Goal: Task Accomplishment & Management: Complete application form

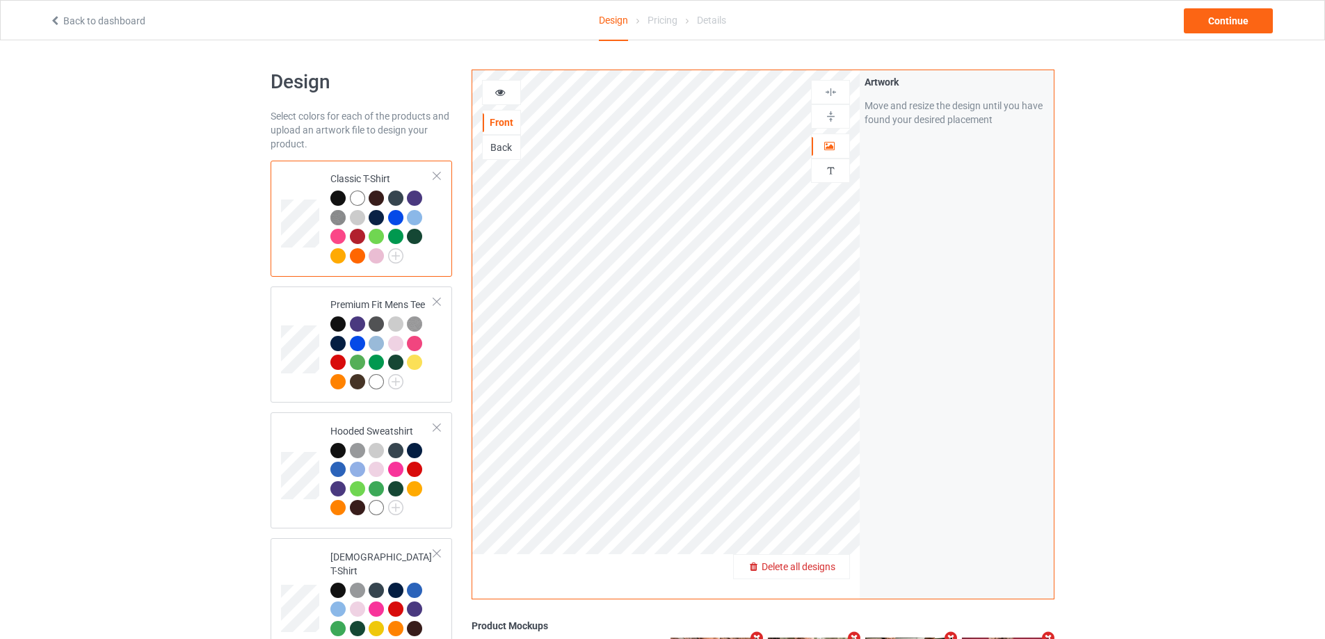
click at [827, 569] on span "Delete all designs" at bounding box center [799, 566] width 74 height 11
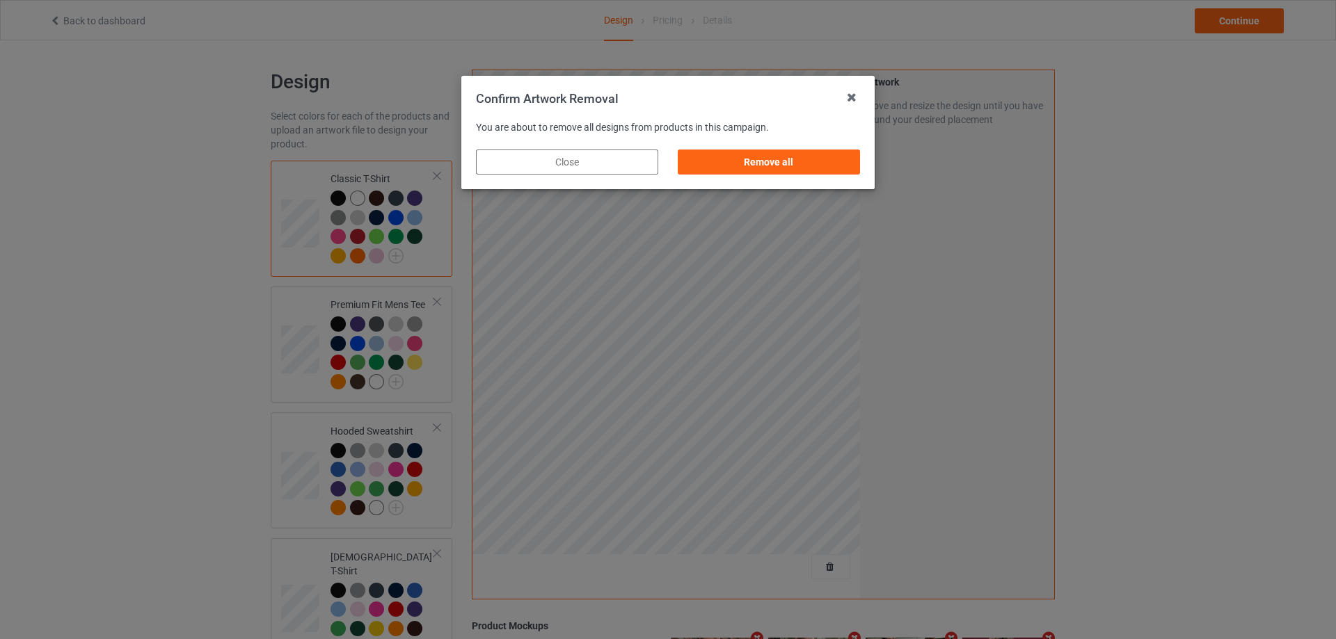
click at [837, 163] on div "Remove all" at bounding box center [769, 162] width 182 height 25
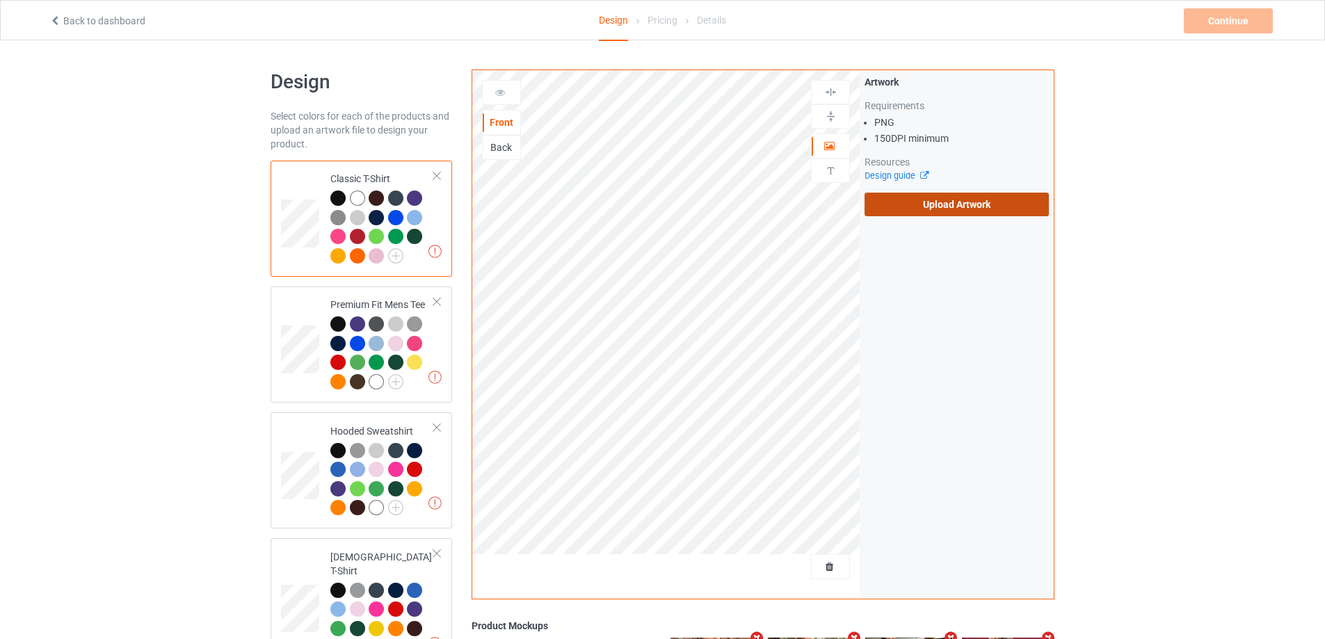
click at [939, 208] on label "Upload Artwork" at bounding box center [957, 205] width 184 height 24
click at [0, 0] on input "Upload Artwork" at bounding box center [0, 0] width 0 height 0
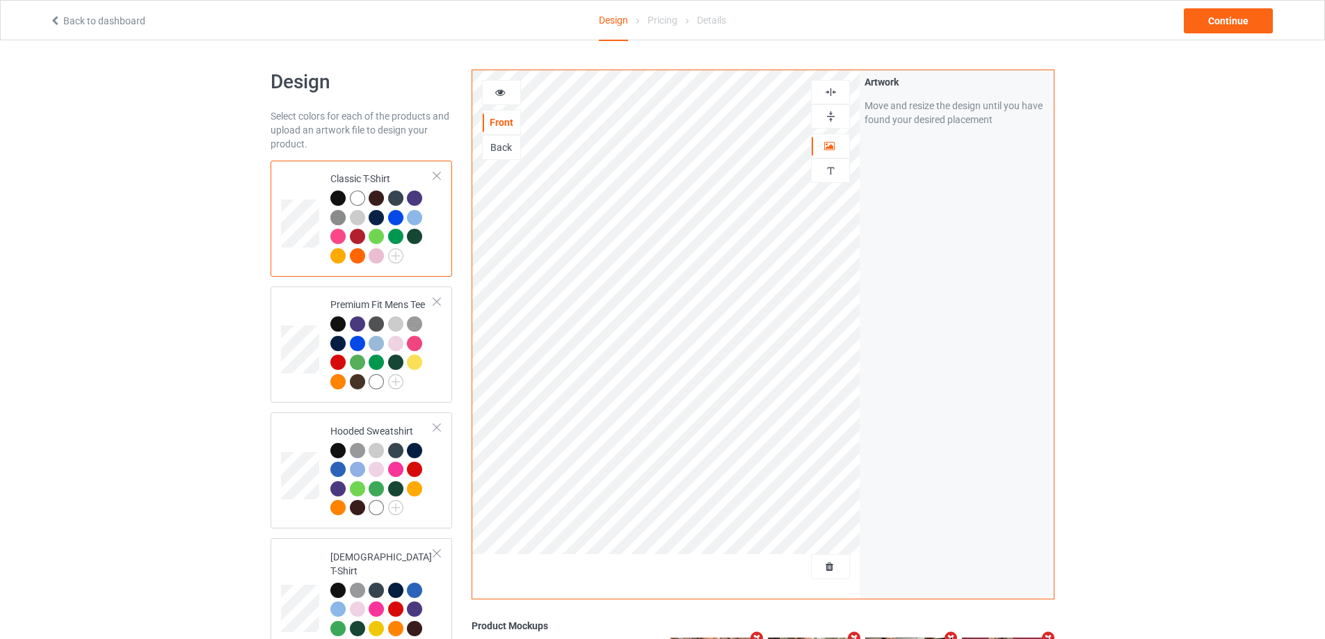
click at [1230, 2] on div "Back to dashboard Design Pricing Details Continue" at bounding box center [663, 20] width 1246 height 39
click at [1227, 12] on div "Continue" at bounding box center [1228, 20] width 89 height 25
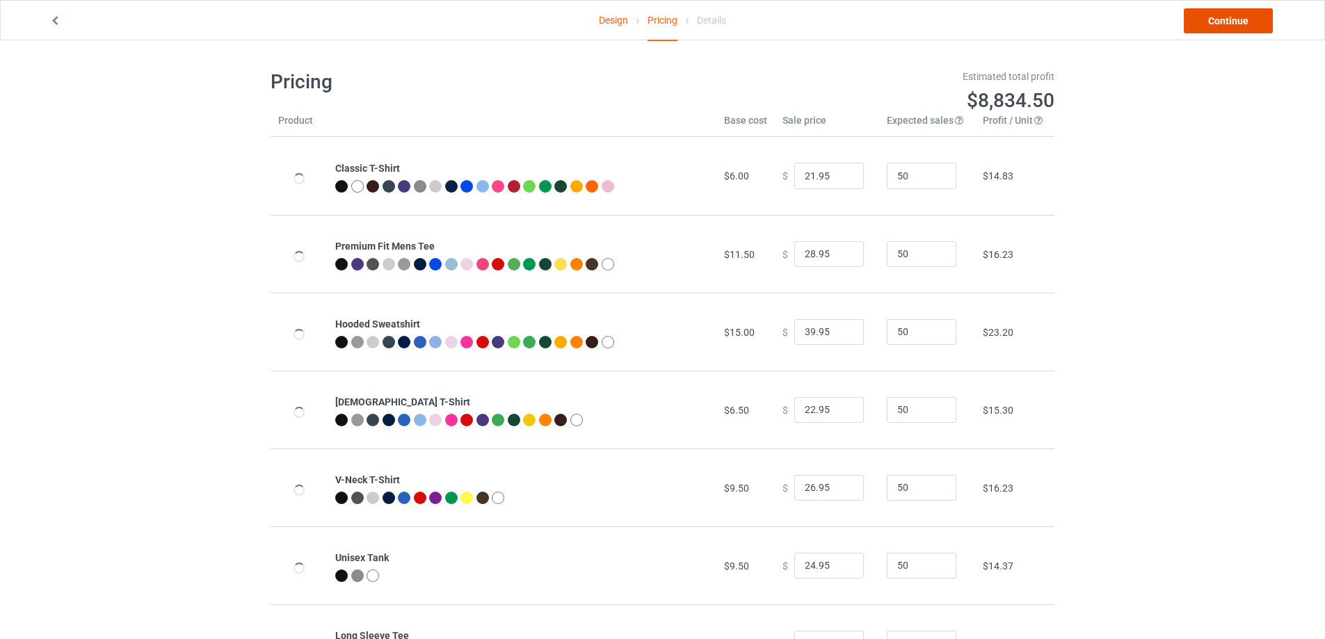
click at [1227, 12] on link "Continue" at bounding box center [1228, 20] width 89 height 25
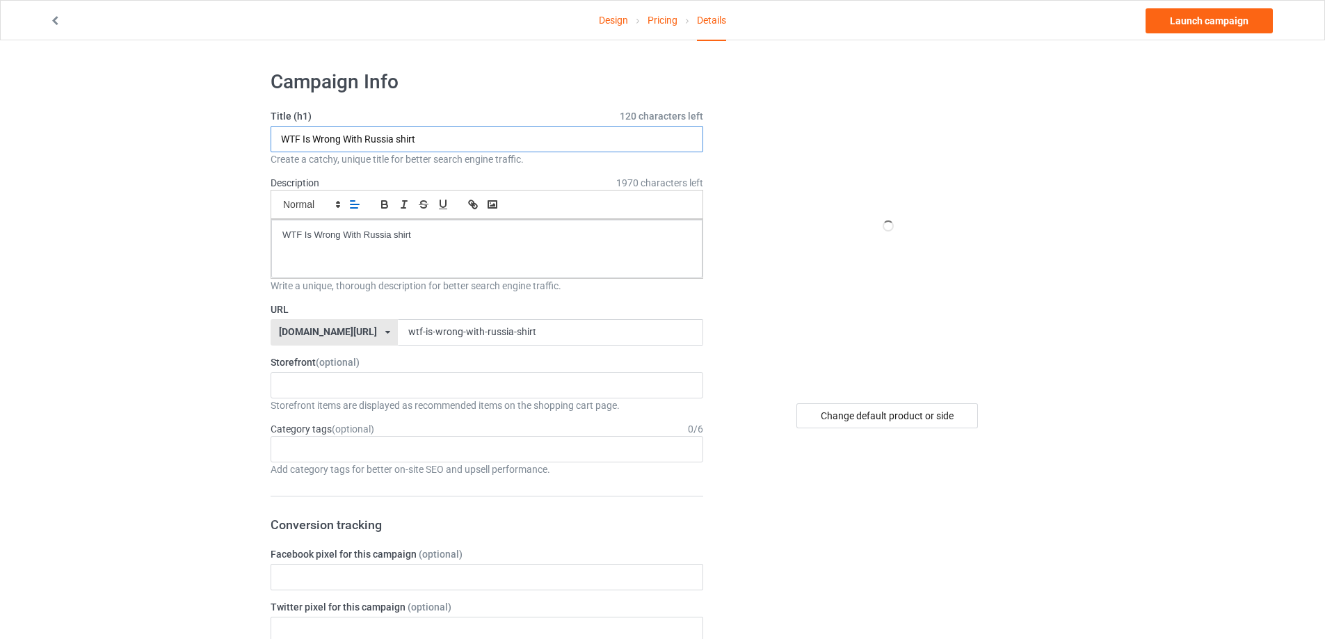
drag, startPoint x: 442, startPoint y: 132, endPoint x: 363, endPoint y: 204, distance: 106.4
paste input "show me your books"
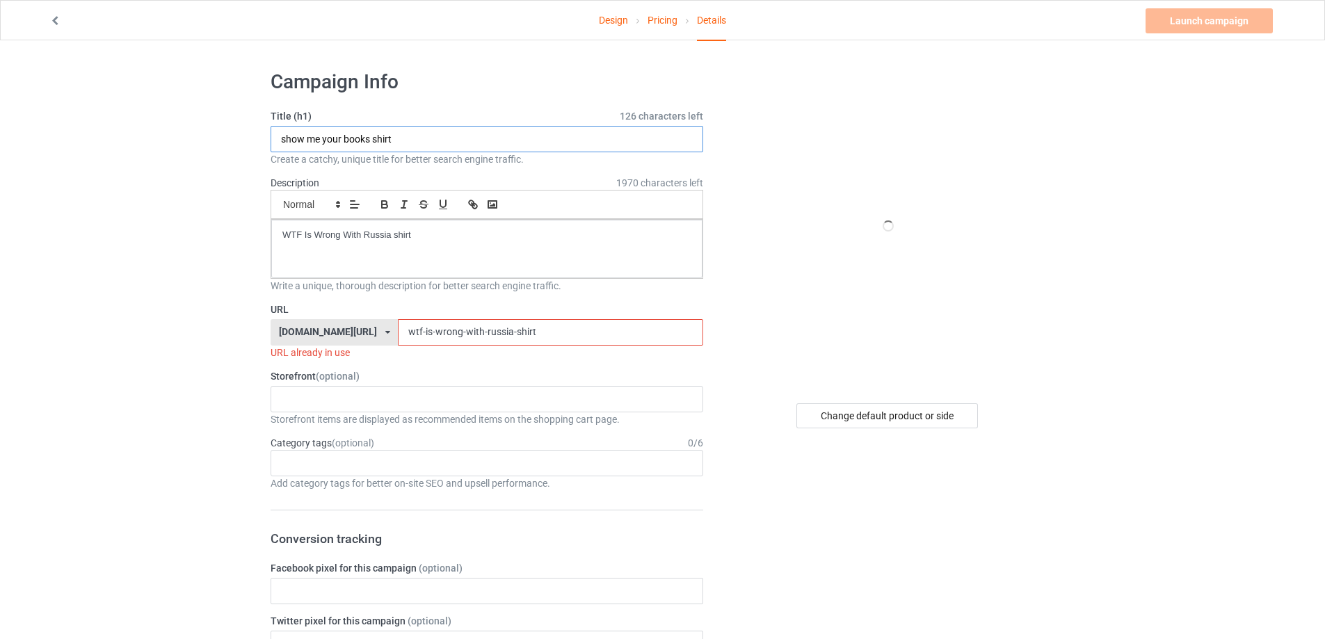
type input "show me your books shirt"
drag, startPoint x: 458, startPoint y: 247, endPoint x: 186, endPoint y: 243, distance: 271.4
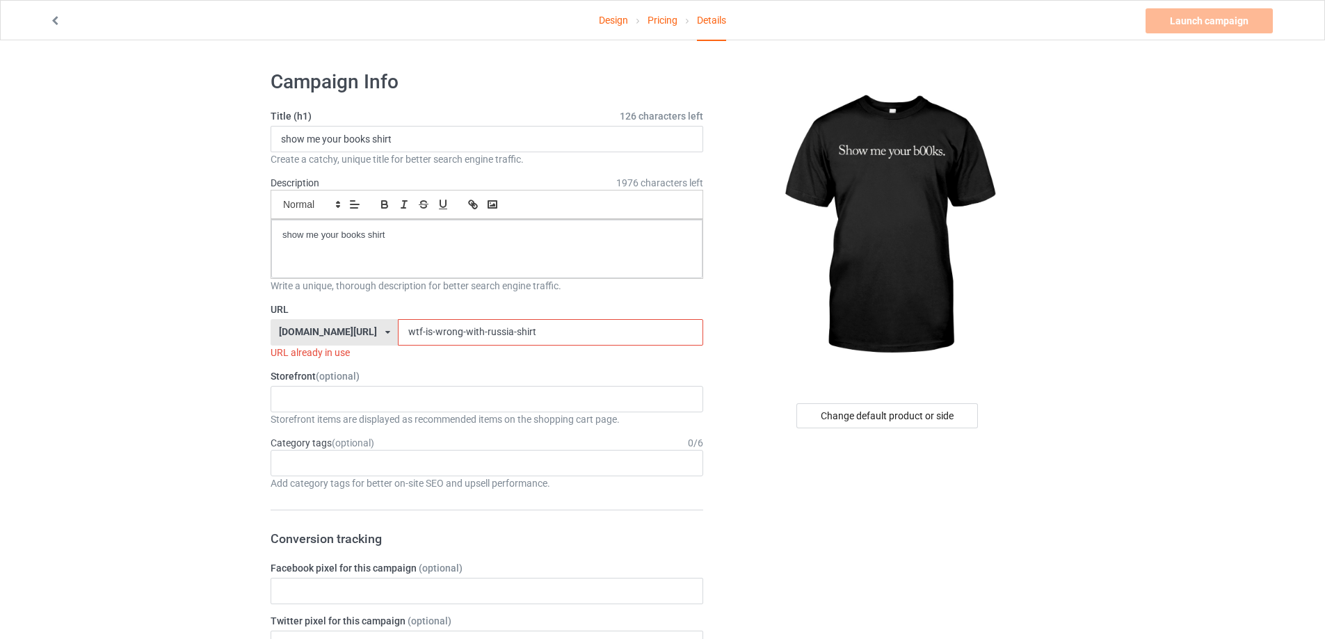
drag, startPoint x: 457, startPoint y: 323, endPoint x: 285, endPoint y: 315, distance: 172.0
click at [285, 315] on div "URL [DOMAIN_NAME][URL] [DOMAIN_NAME][URL] [DOMAIN_NAME][URL] 5cd2f964b197f721e1…" at bounding box center [487, 331] width 433 height 57
paste input "show-me-your-books"
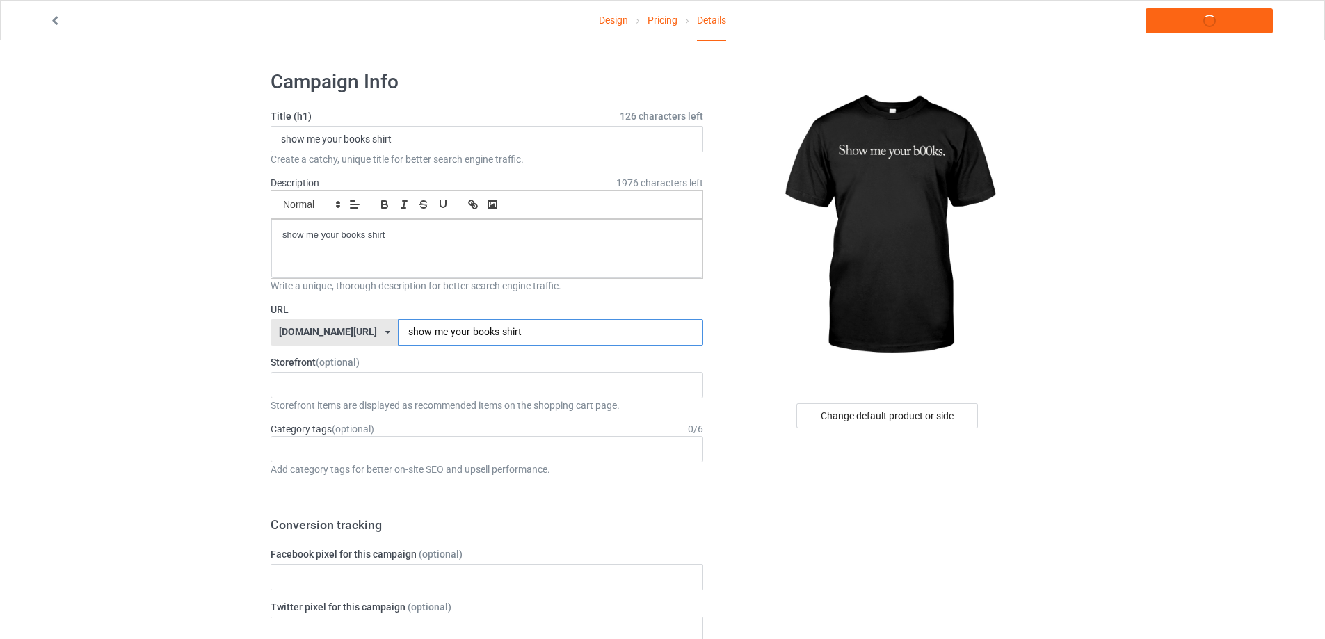
type input "show-me-your-books-shirt"
drag, startPoint x: 450, startPoint y: 235, endPoint x: 177, endPoint y: 235, distance: 273.4
copy p "show me your books shirt"
click at [1211, 13] on link "Launch campaign" at bounding box center [1209, 20] width 127 height 25
